Goal: Information Seeking & Learning: Find specific page/section

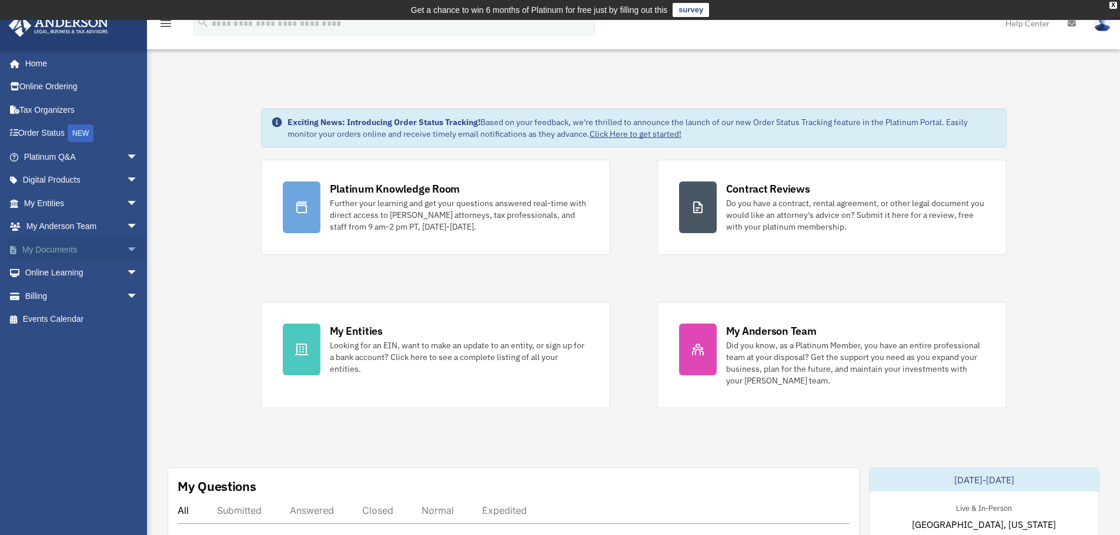
click at [57, 251] on link "My Documents arrow_drop_down" at bounding box center [82, 250] width 148 height 24
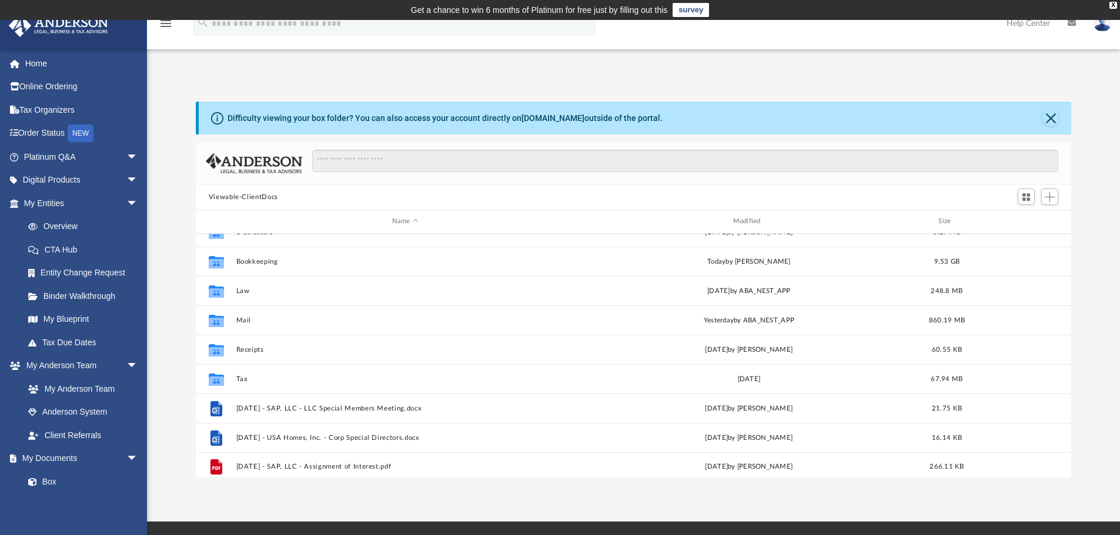
scroll to position [21, 0]
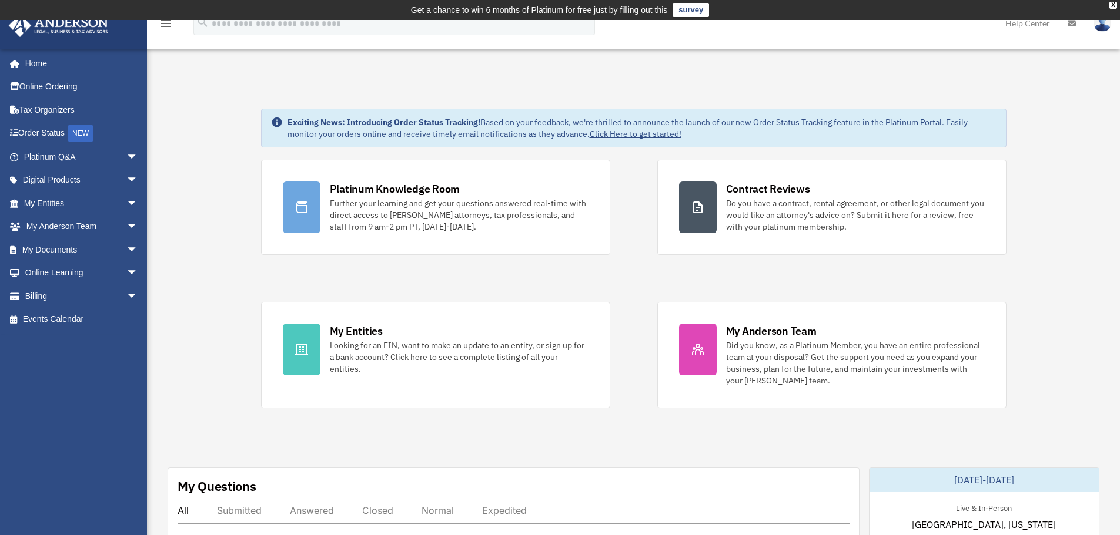
click at [166, 31] on div "menu" at bounding box center [166, 24] width 38 height 31
click at [165, 27] on icon "menu" at bounding box center [166, 23] width 14 height 14
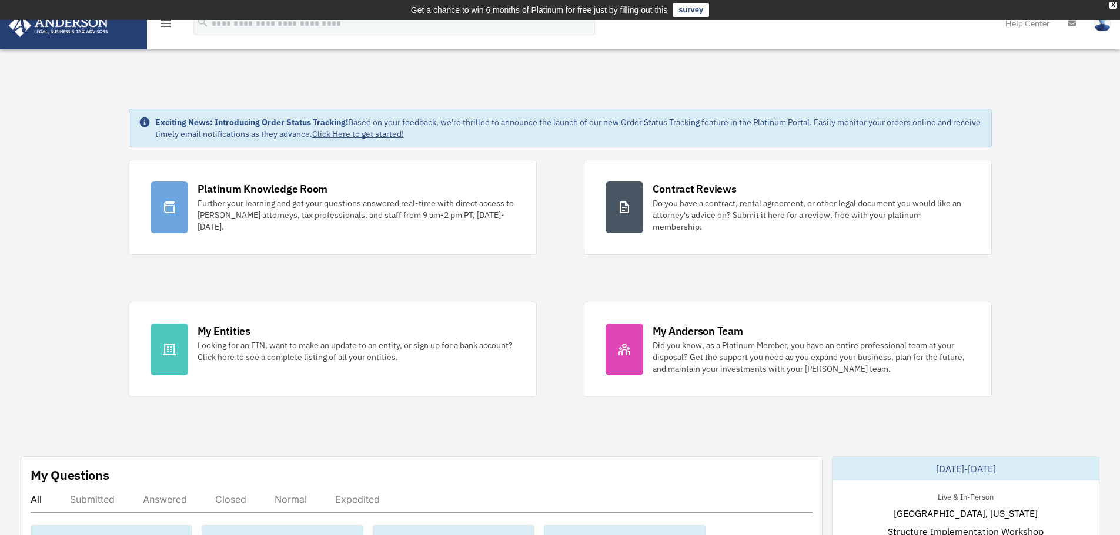
click at [165, 26] on icon "menu" at bounding box center [166, 23] width 14 height 14
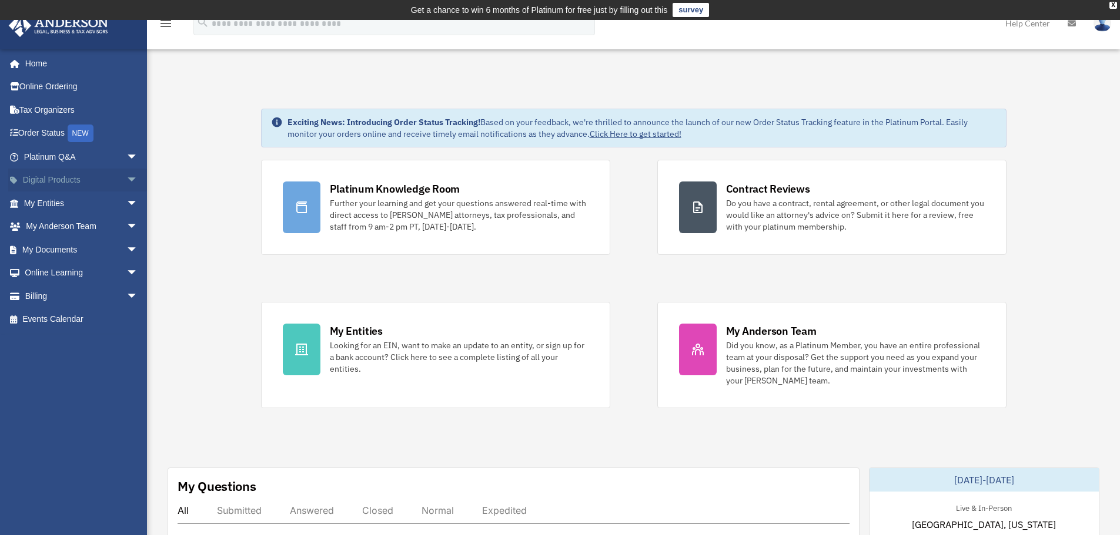
click at [71, 180] on link "Digital Products arrow_drop_down" at bounding box center [82, 181] width 148 height 24
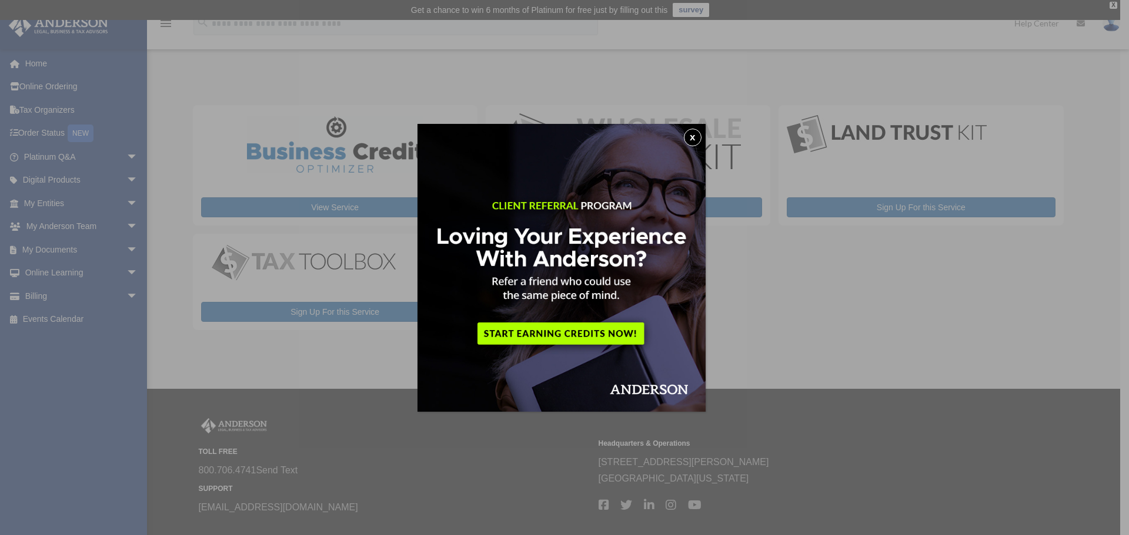
click at [689, 133] on button "x" at bounding box center [693, 138] width 18 height 18
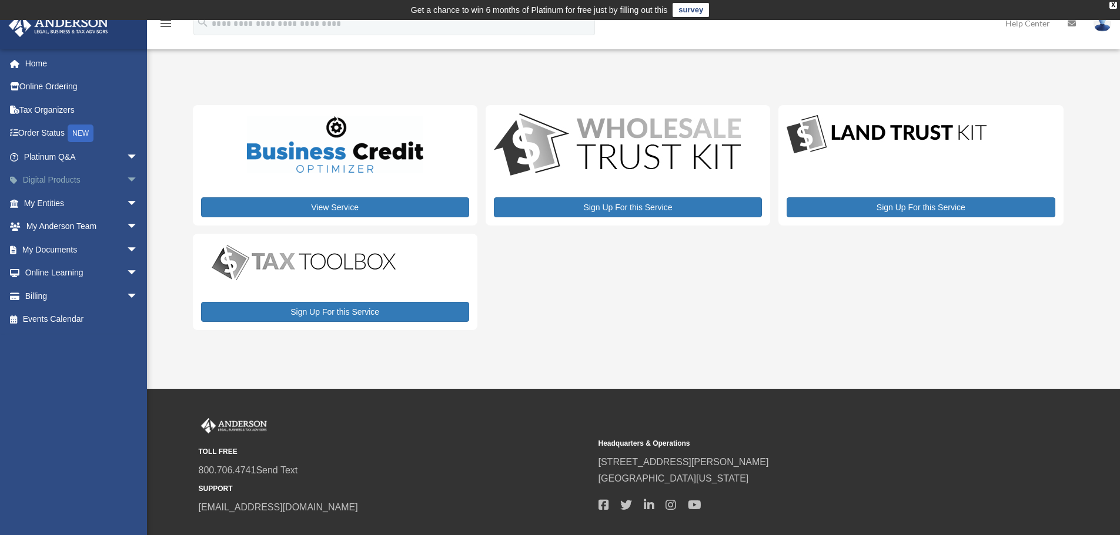
click at [68, 183] on link "Digital Products arrow_drop_down" at bounding box center [82, 181] width 148 height 24
click at [126, 179] on span "arrow_drop_down" at bounding box center [138, 181] width 24 height 24
click at [41, 59] on link "Home" at bounding box center [82, 64] width 148 height 24
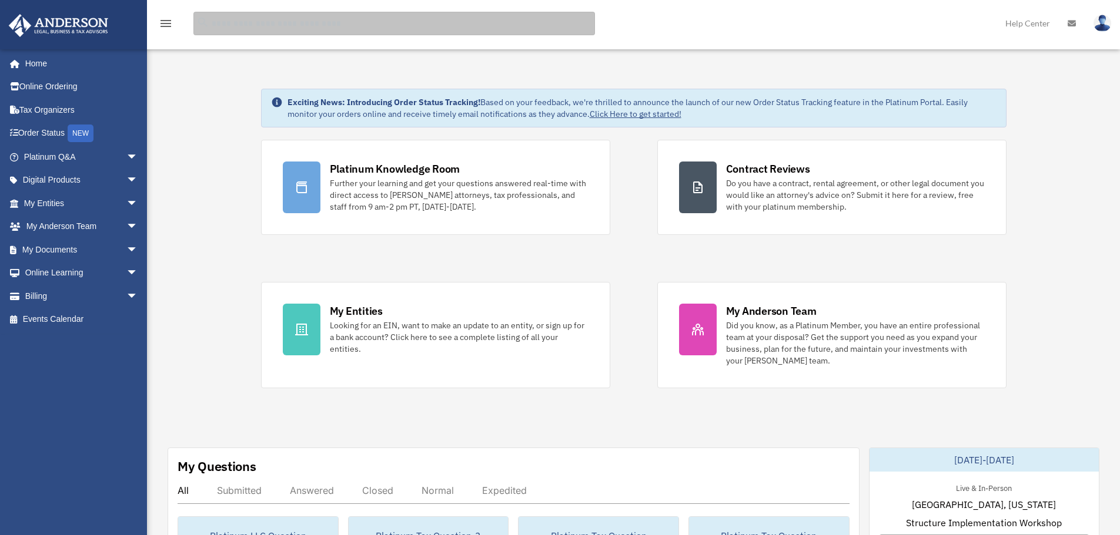
click at [438, 24] on input "search" at bounding box center [393, 24] width 401 height 24
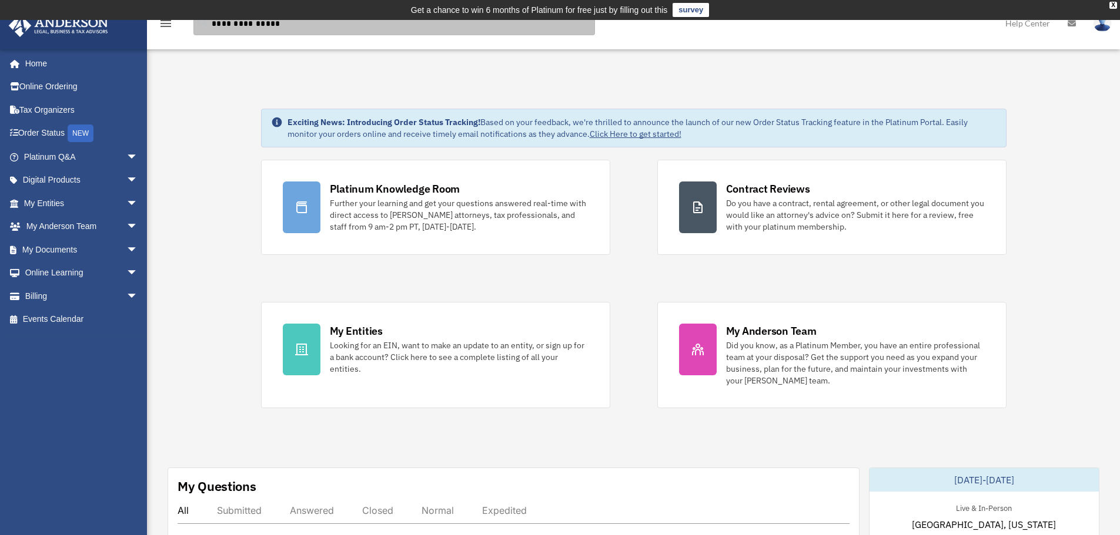
type input "**********"
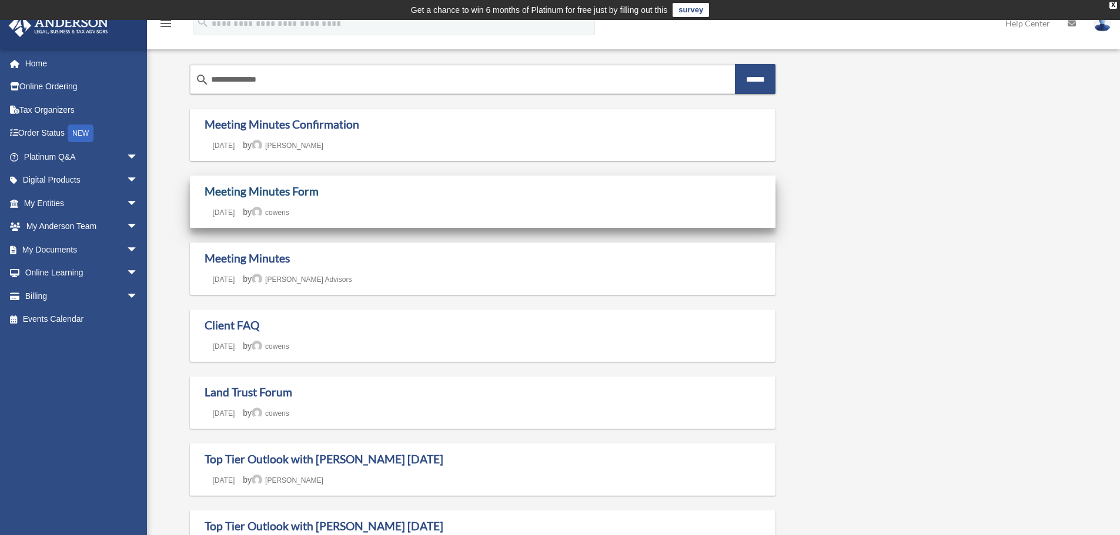
click at [253, 195] on link "Meeting Minutes Form" at bounding box center [262, 192] width 114 height 14
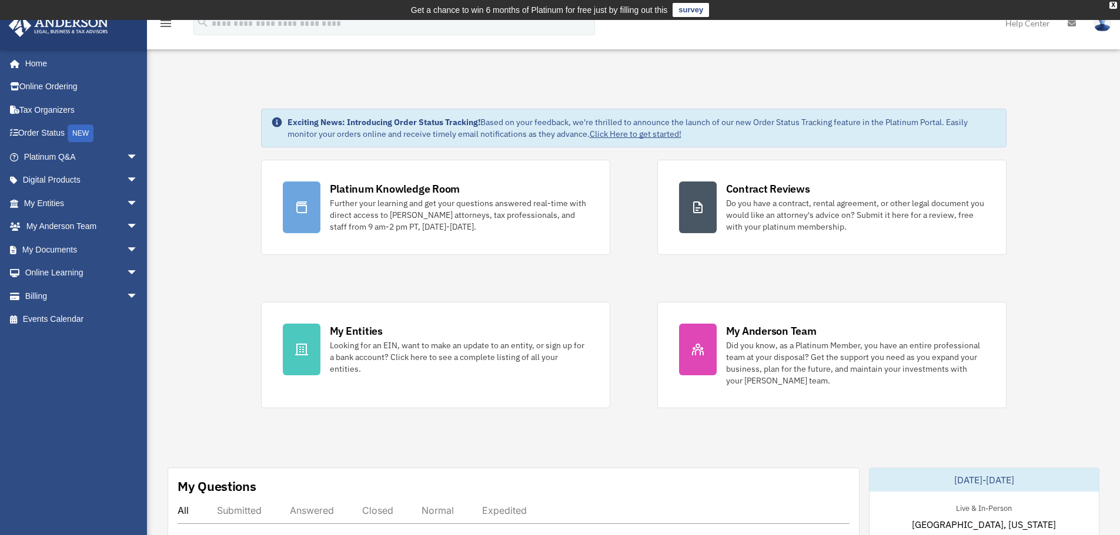
click at [1102, 25] on img at bounding box center [1102, 23] width 18 height 17
click at [1075, 47] on link "[EMAIL_ADDRESS][DOMAIN_NAME]" at bounding box center [1048, 60] width 126 height 35
click at [1102, 26] on img at bounding box center [1102, 23] width 18 height 17
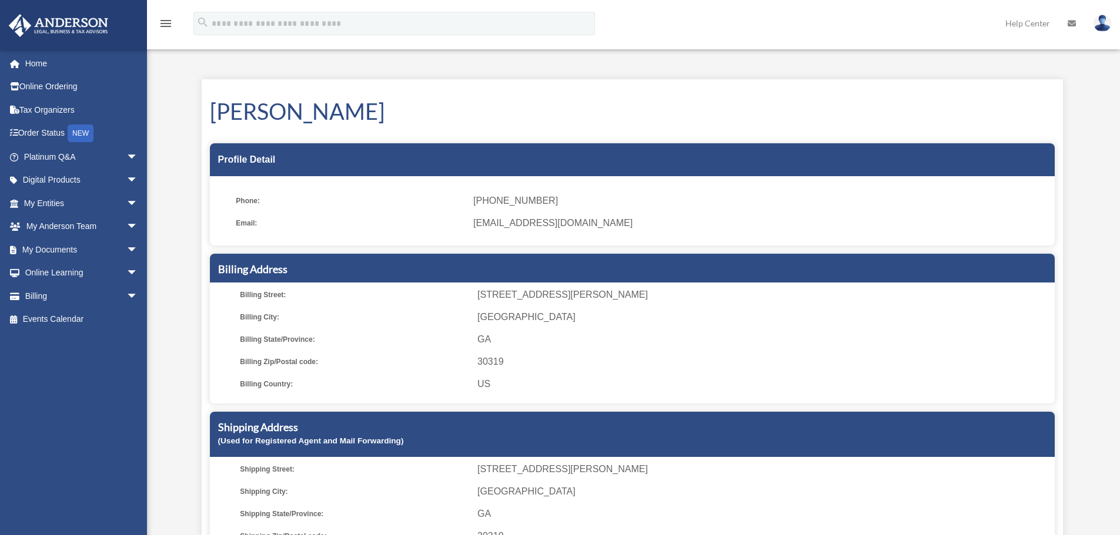
click at [1107, 23] on img at bounding box center [1102, 23] width 18 height 17
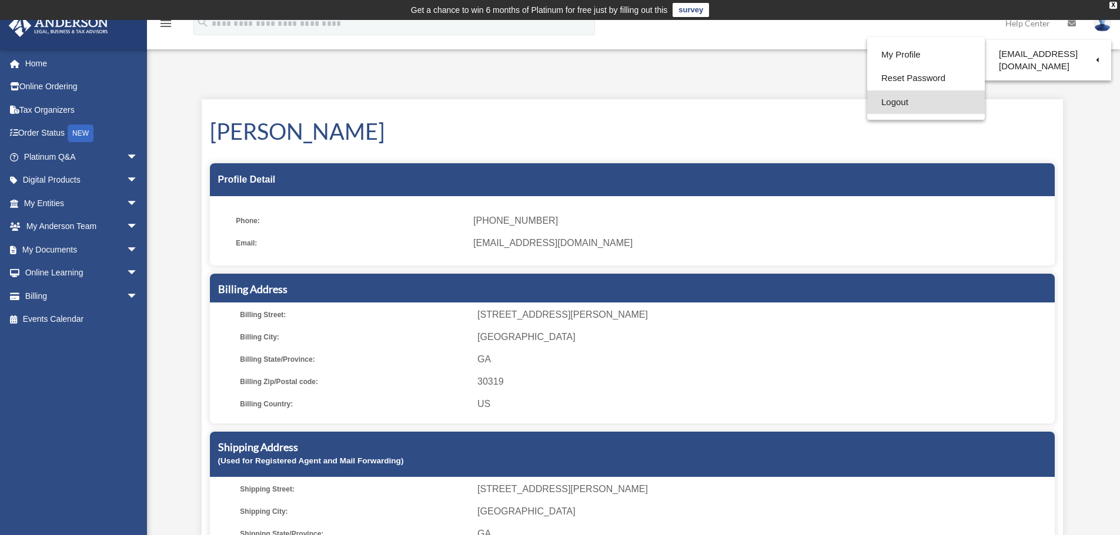
click at [900, 101] on link "Logout" at bounding box center [926, 103] width 118 height 24
